Goal: Use online tool/utility: Utilize a website feature to perform a specific function

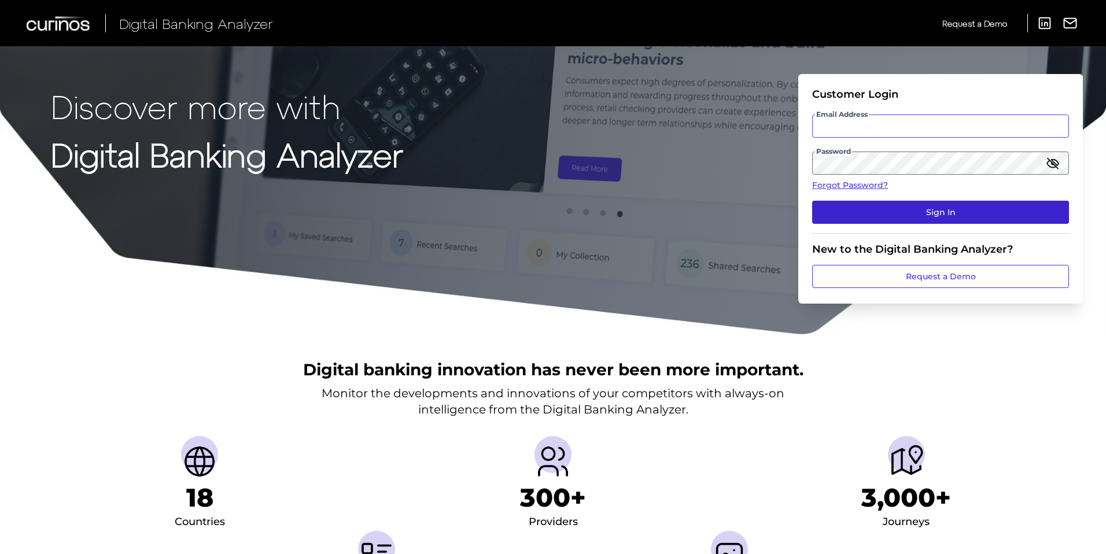
type input "[EMAIL_ADDRESS][DOMAIN_NAME]"
click at [861, 202] on button "Sign In" at bounding box center [940, 212] width 257 height 23
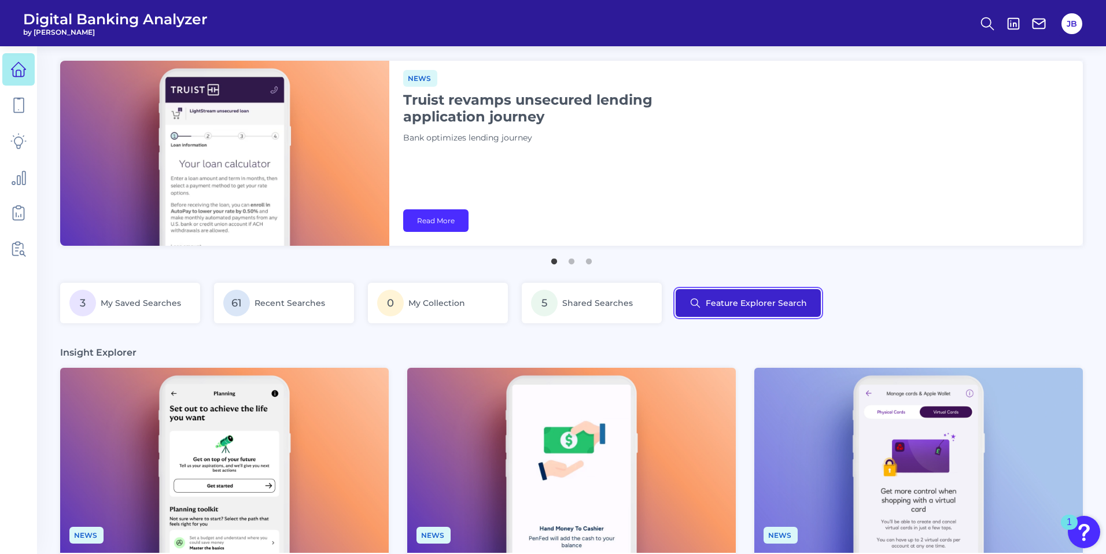
click at [717, 303] on button "Feature Explorer Search" at bounding box center [748, 303] width 145 height 28
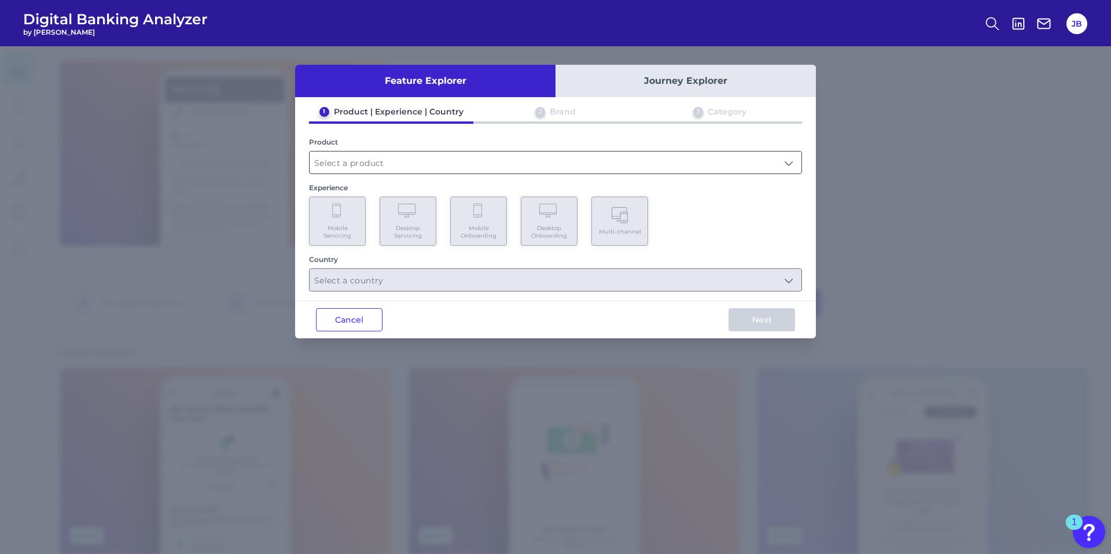
click at [380, 154] on input "text" at bounding box center [556, 163] width 492 height 22
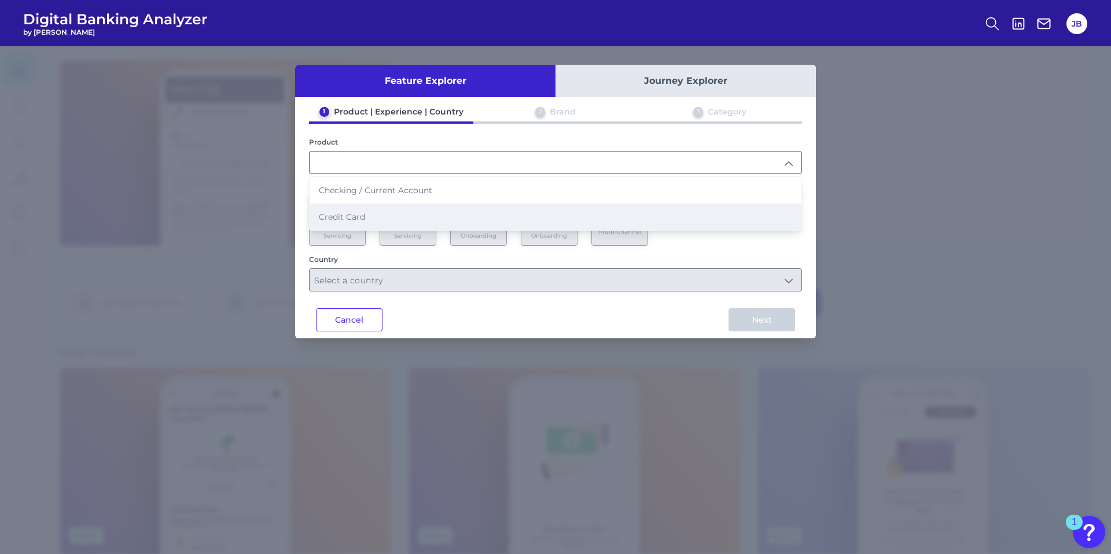
click at [381, 219] on li "Credit Card" at bounding box center [556, 217] width 492 height 27
type input "Credit Card"
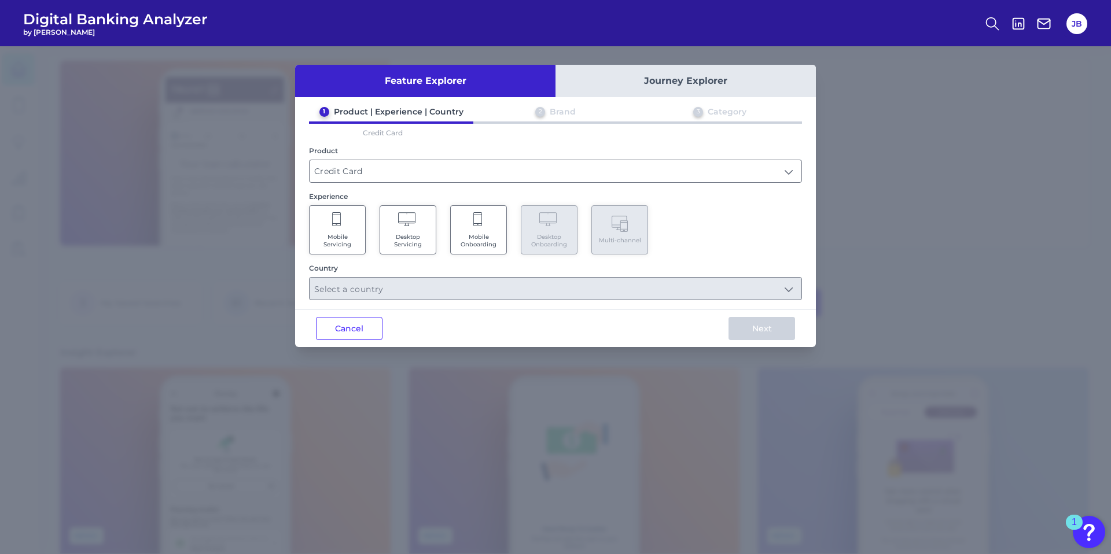
click at [421, 228] on Servicing "Desktop Servicing" at bounding box center [408, 229] width 57 height 49
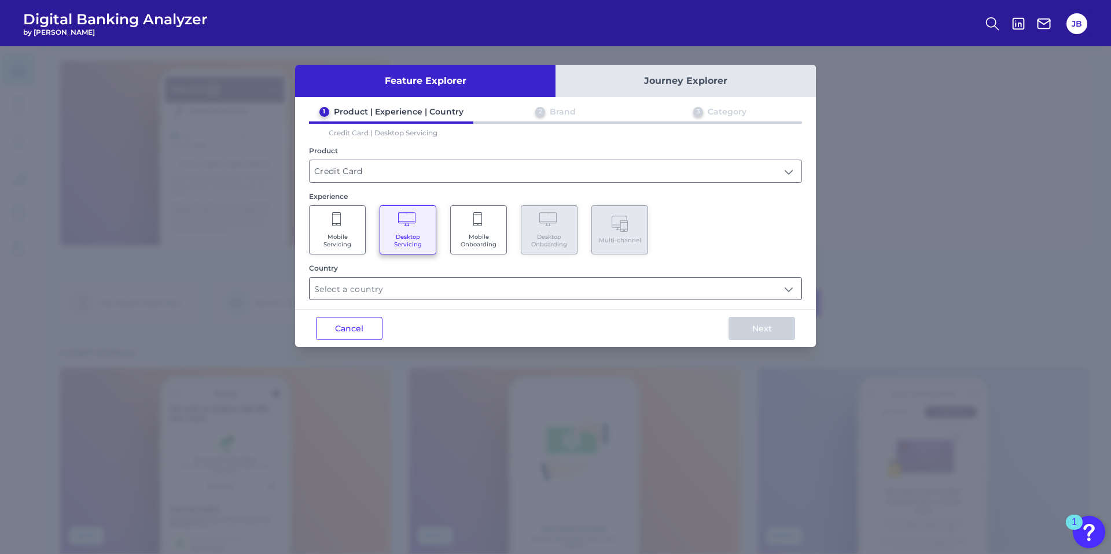
click at [389, 294] on input "text" at bounding box center [556, 289] width 492 height 22
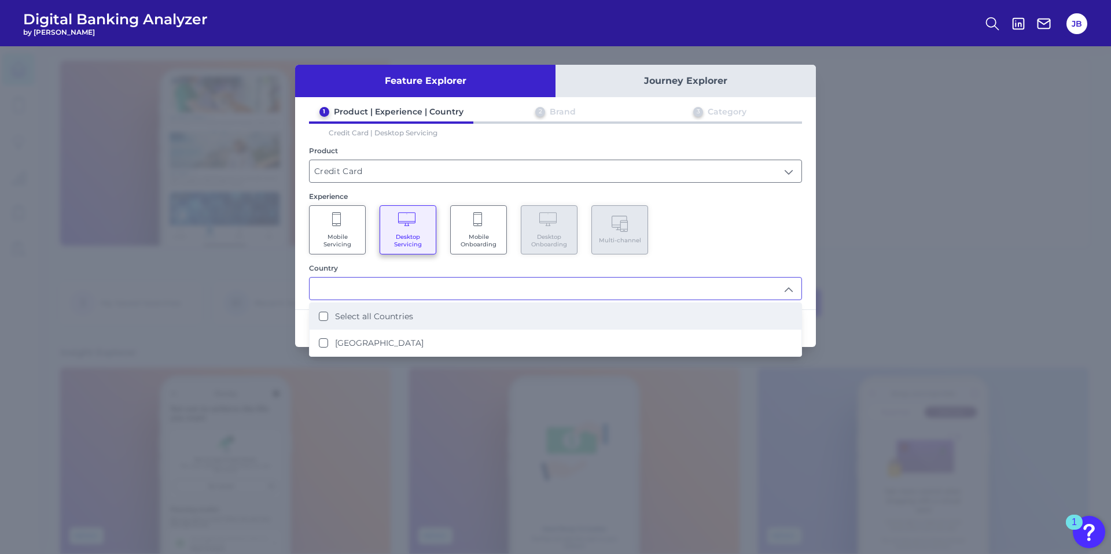
click at [392, 321] on label "Select all Countries" at bounding box center [374, 316] width 78 height 10
type input "Select all Countries"
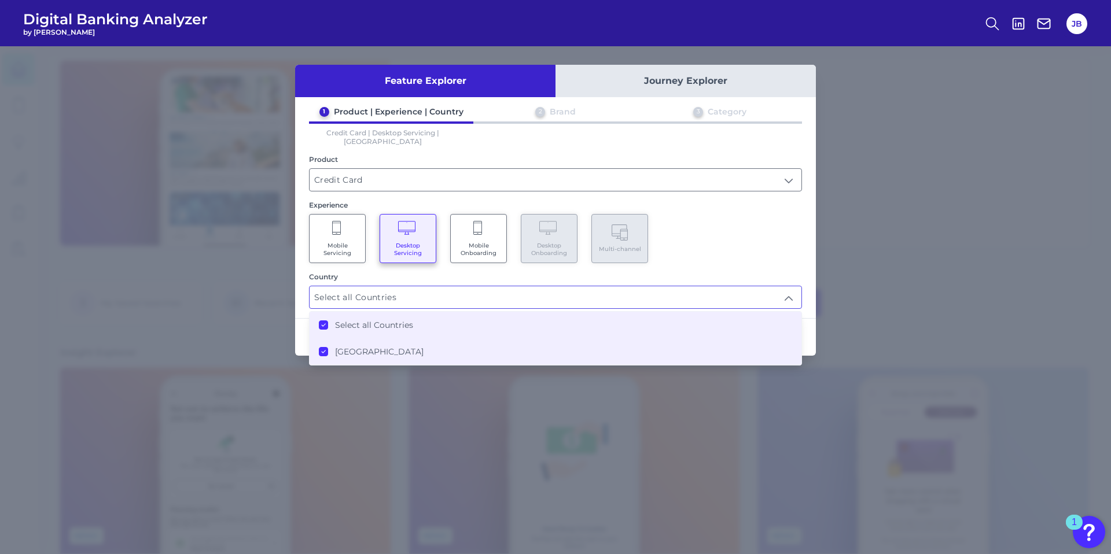
scroll to position [1, 0]
click at [609, 273] on div "Country" at bounding box center [555, 277] width 493 height 9
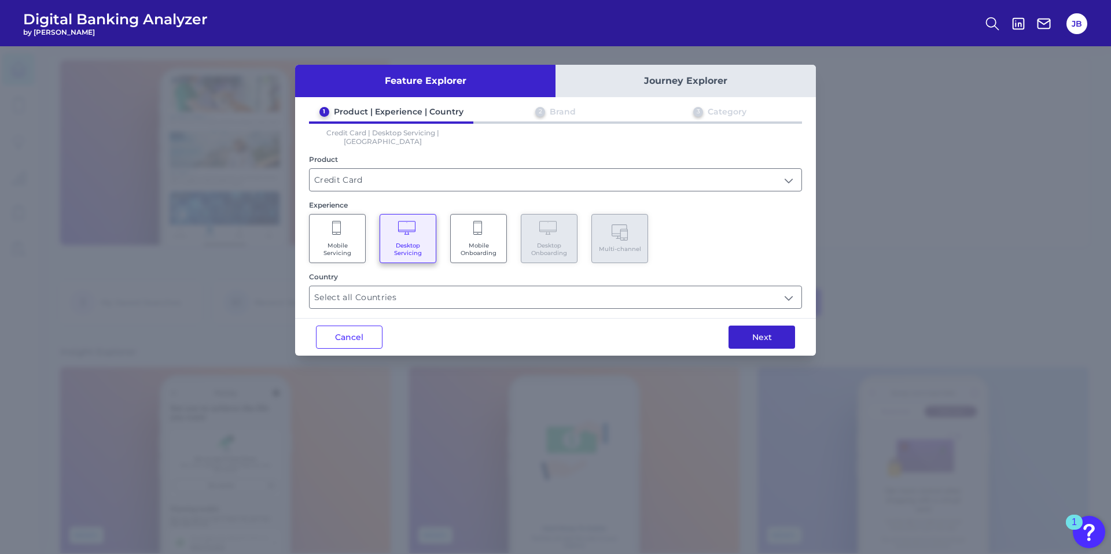
click at [756, 326] on button "Next" at bounding box center [761, 337] width 67 height 23
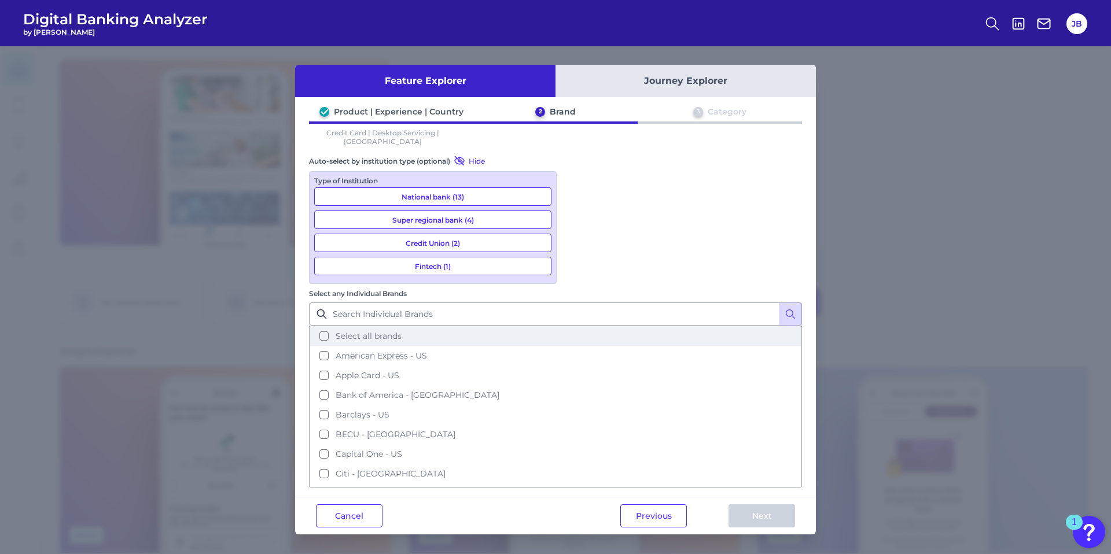
click at [572, 326] on button "Select all brands" at bounding box center [555, 336] width 491 height 20
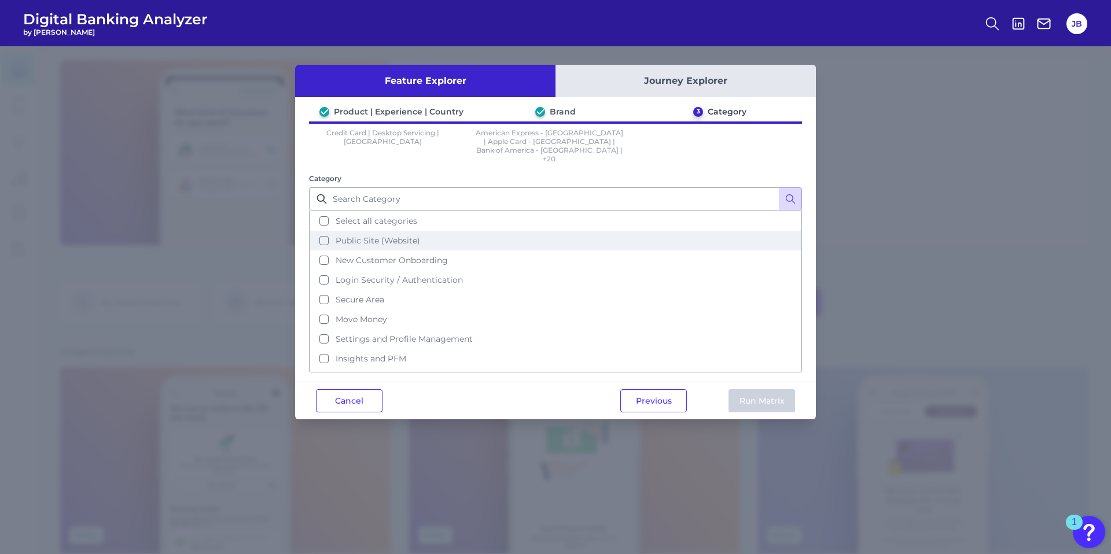
click at [333, 231] on button "Public Site (Website)" at bounding box center [555, 241] width 491 height 20
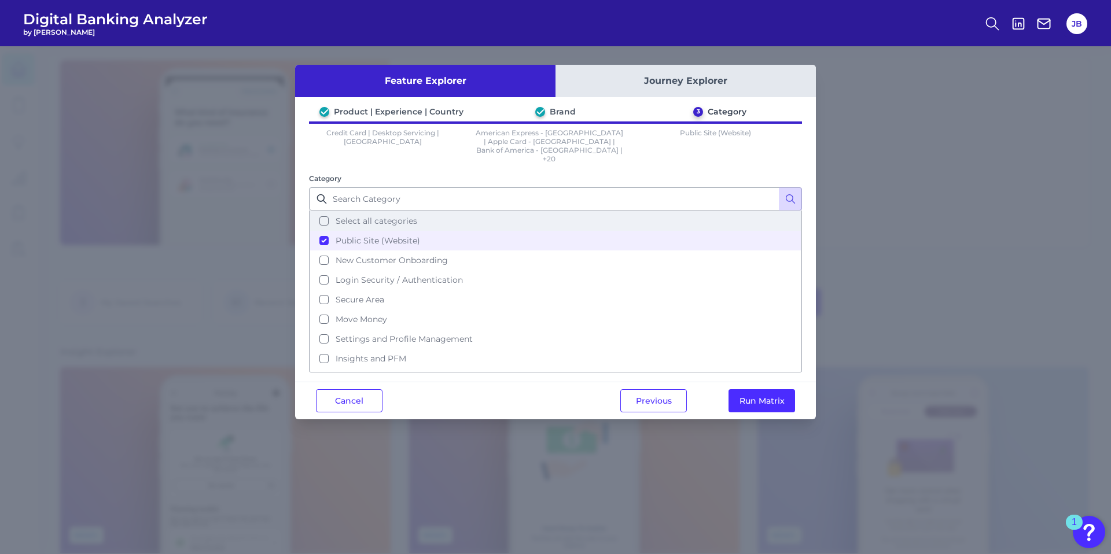
click at [319, 211] on button "Select all categories" at bounding box center [555, 221] width 491 height 20
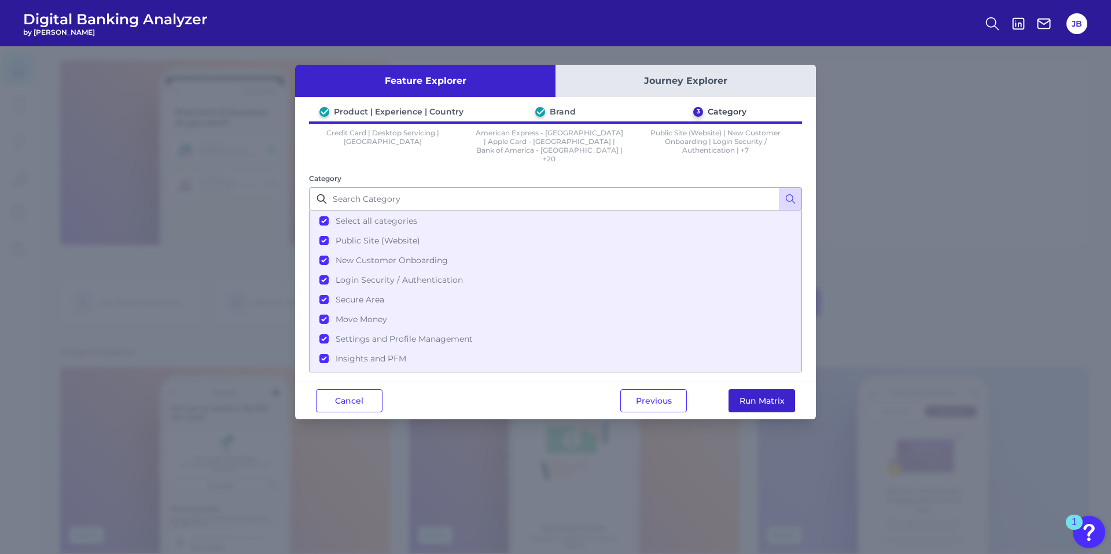
click at [758, 396] on button "Run Matrix" at bounding box center [761, 400] width 67 height 23
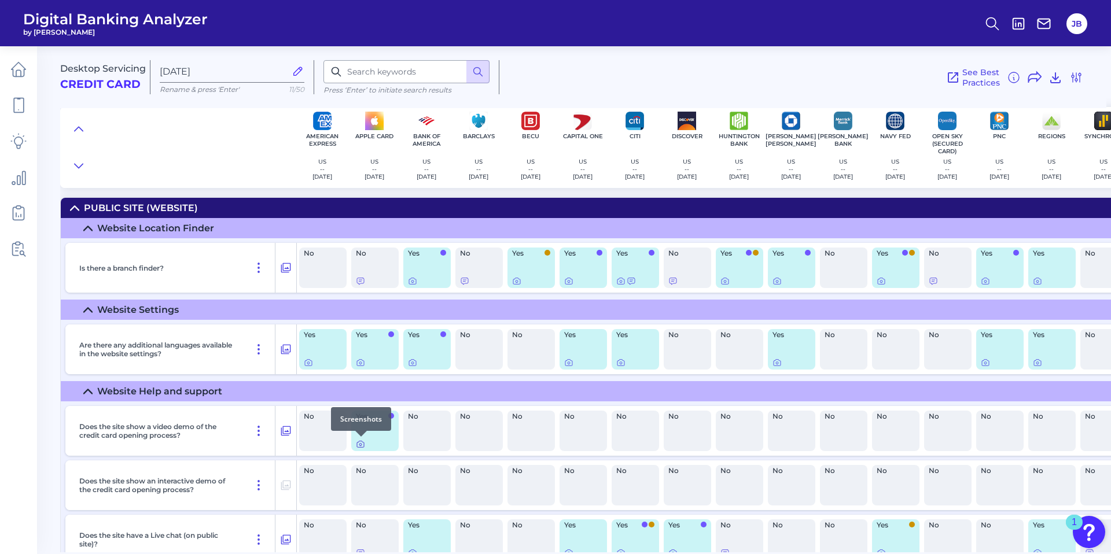
click at [359, 445] on icon at bounding box center [360, 445] width 2 height 2
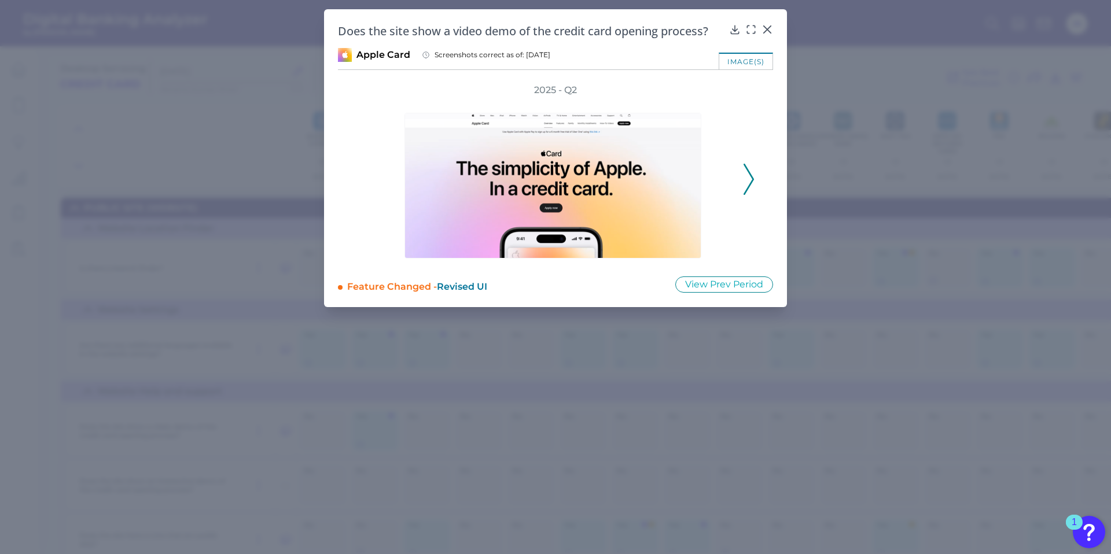
click at [754, 180] on button at bounding box center [749, 179] width 12 height 31
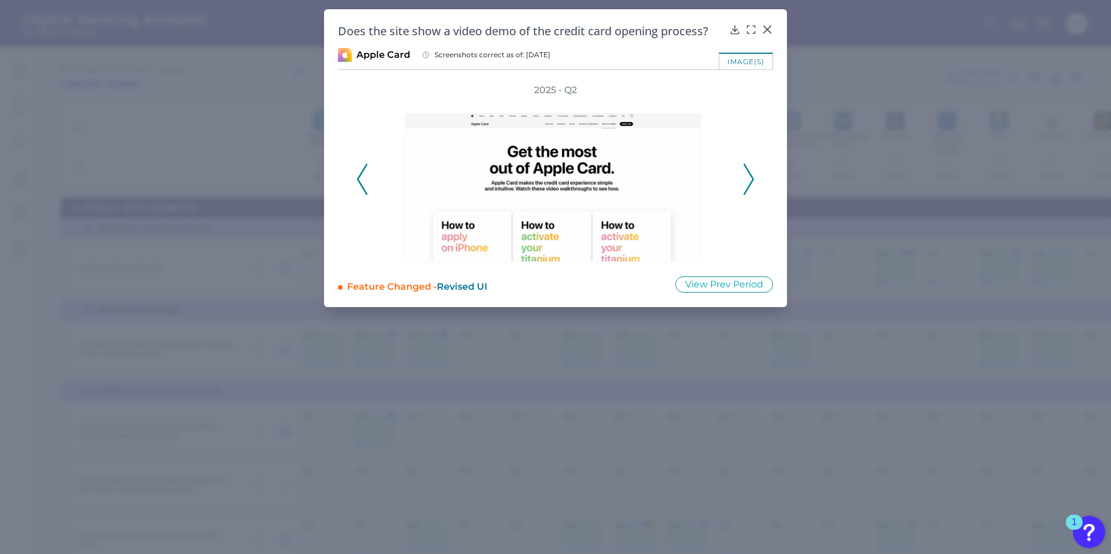
click at [754, 179] on button at bounding box center [749, 179] width 12 height 31
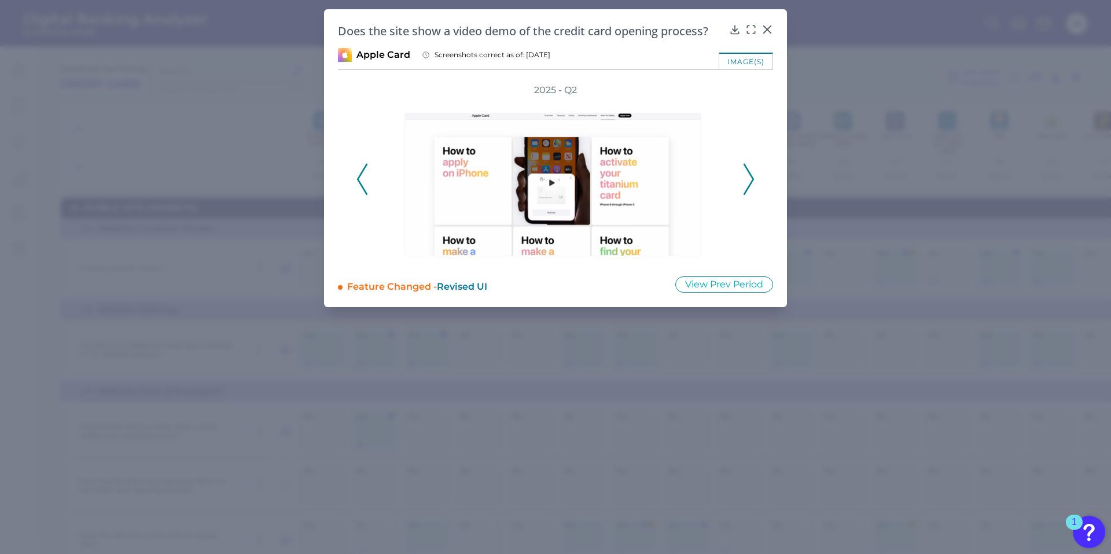
click at [754, 179] on button at bounding box center [749, 179] width 12 height 31
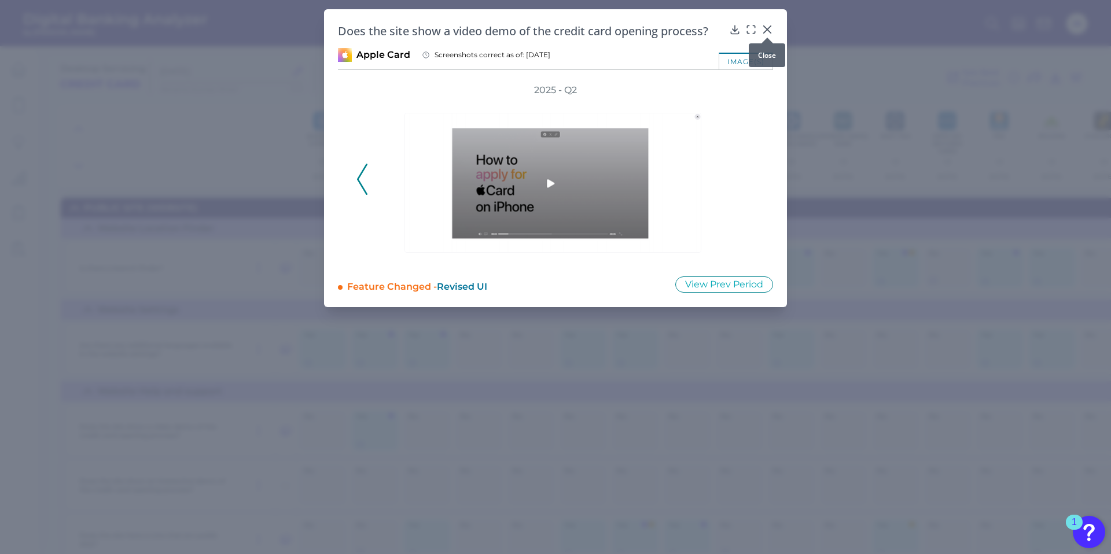
click at [769, 30] on icon at bounding box center [767, 30] width 12 height 12
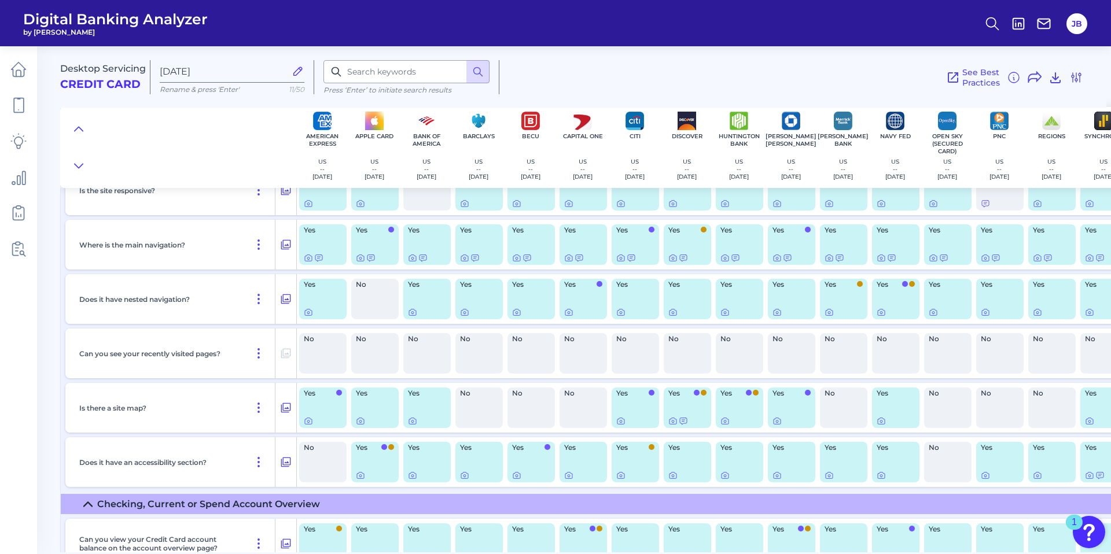
scroll to position [1395, 0]
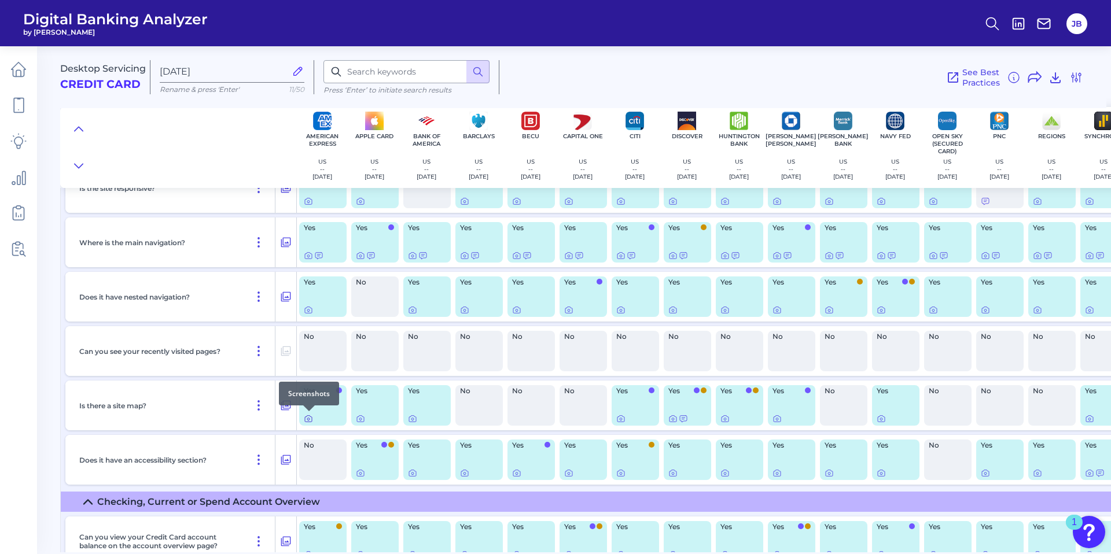
click at [312, 418] on icon at bounding box center [308, 418] width 9 height 9
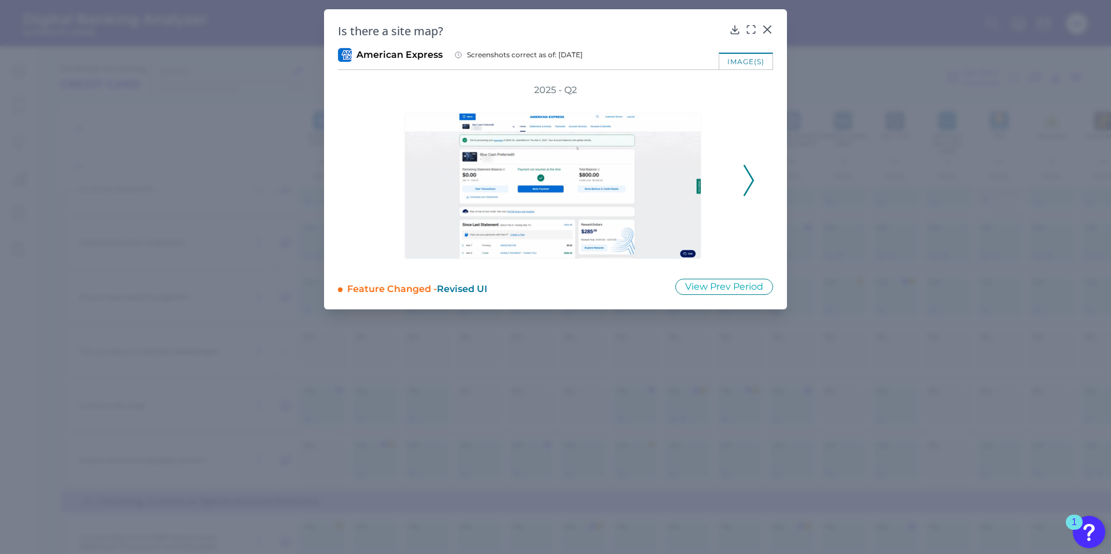
click at [750, 179] on icon at bounding box center [748, 180] width 10 height 31
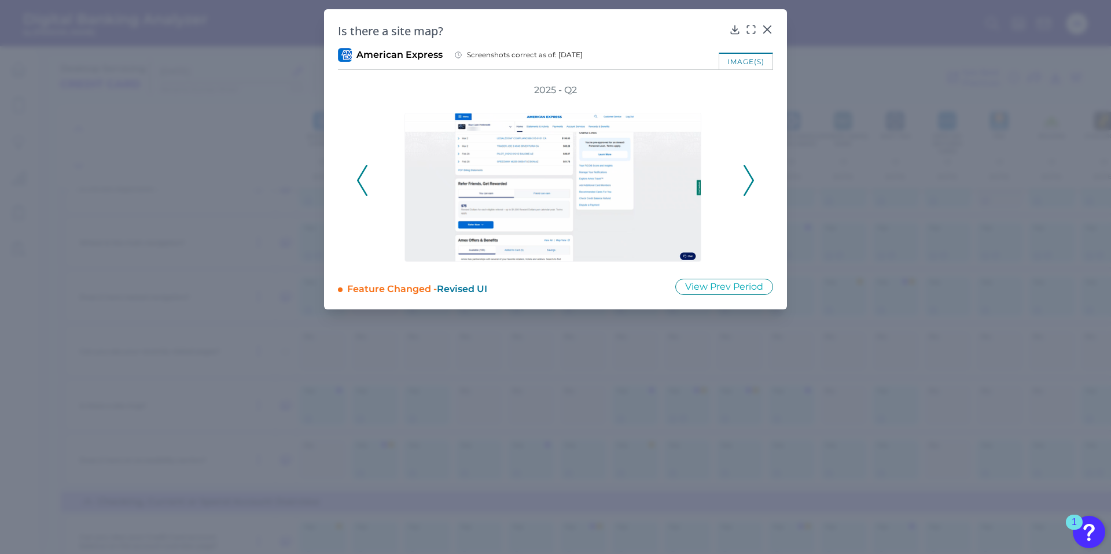
click at [749, 179] on icon at bounding box center [748, 180] width 10 height 31
click at [750, 181] on icon at bounding box center [748, 180] width 10 height 31
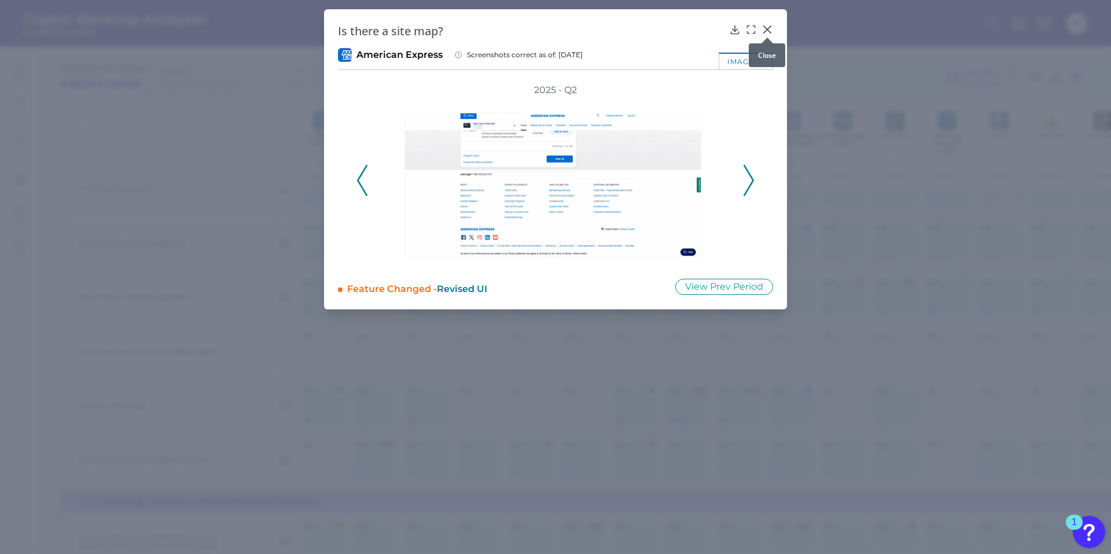
click at [765, 27] on icon at bounding box center [767, 29] width 7 height 7
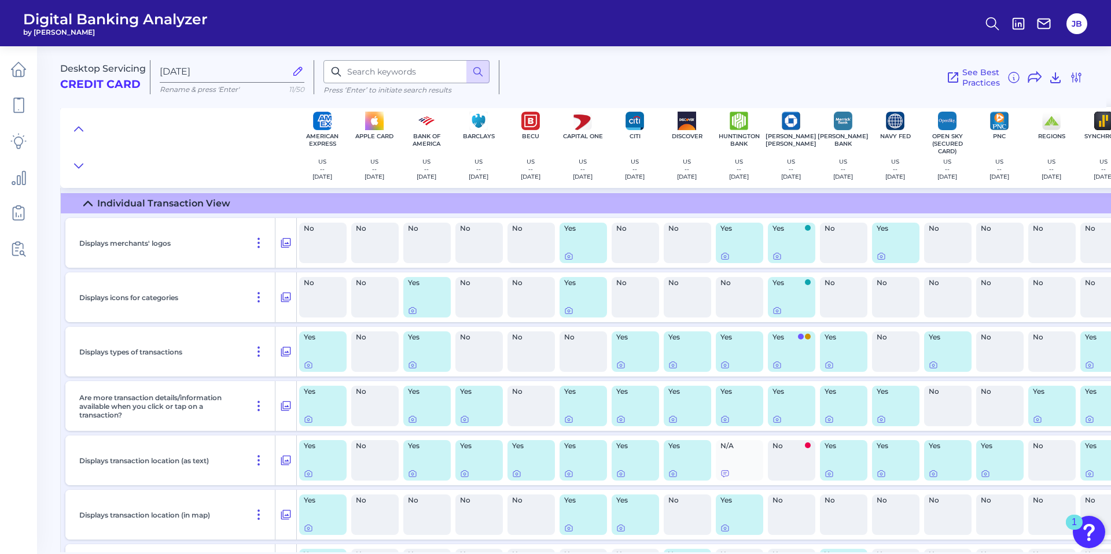
scroll to position [3816, 0]
